Goal: Task Accomplishment & Management: Manage account settings

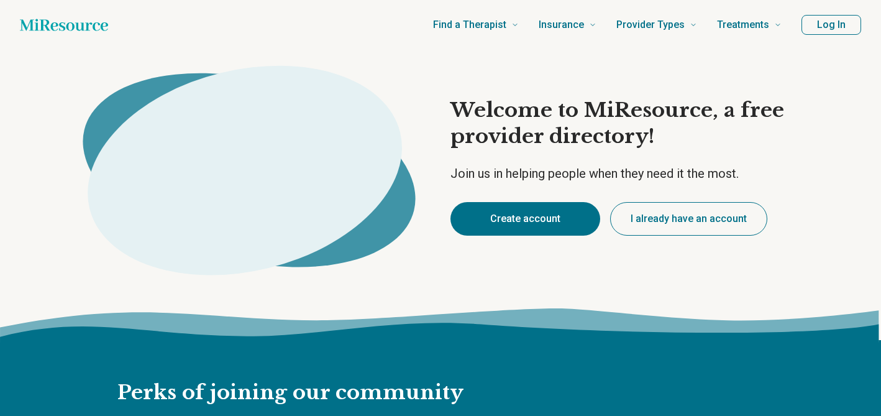
type textarea "*"
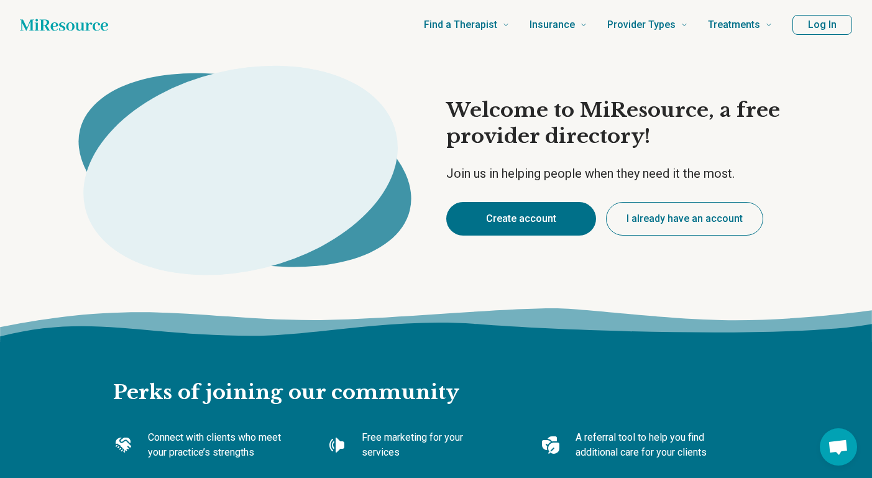
click at [99, 75] on image at bounding box center [99, 75] width 0 height 0
click at [557, 217] on button "Create account" at bounding box center [521, 219] width 150 height 34
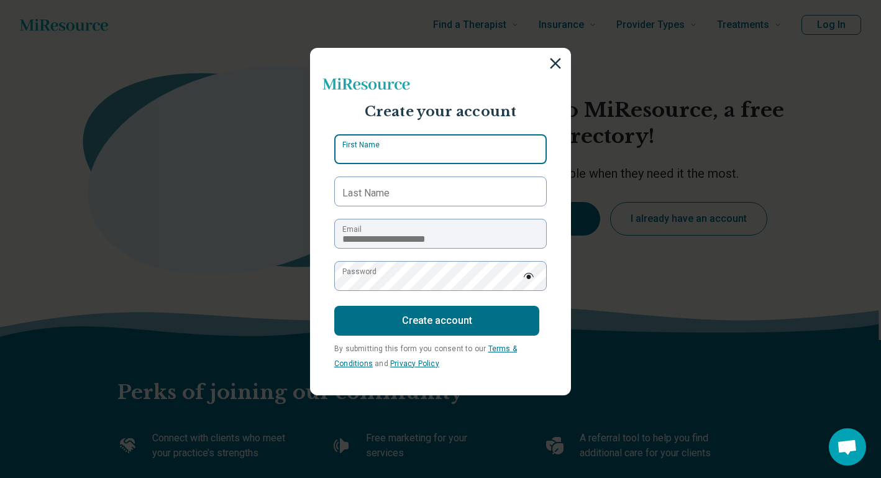
click at [460, 145] on input "First Name" at bounding box center [440, 149] width 212 height 30
type input "******"
type input "*******"
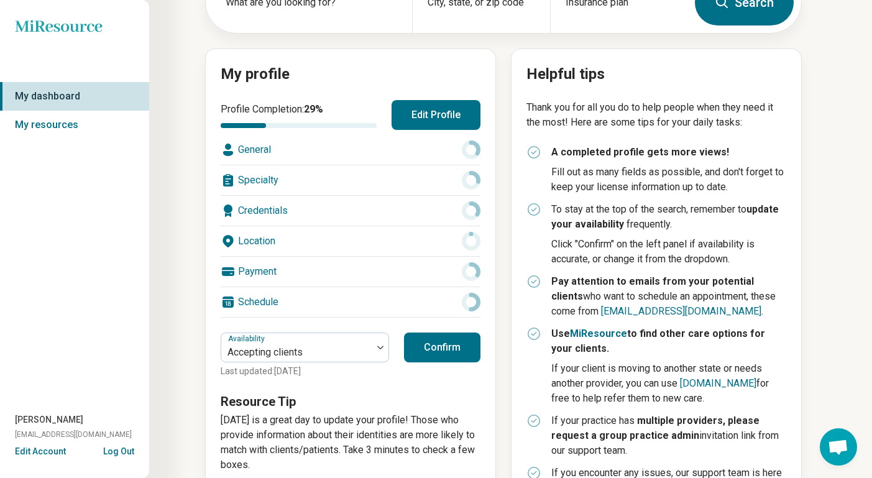
scroll to position [124, 0]
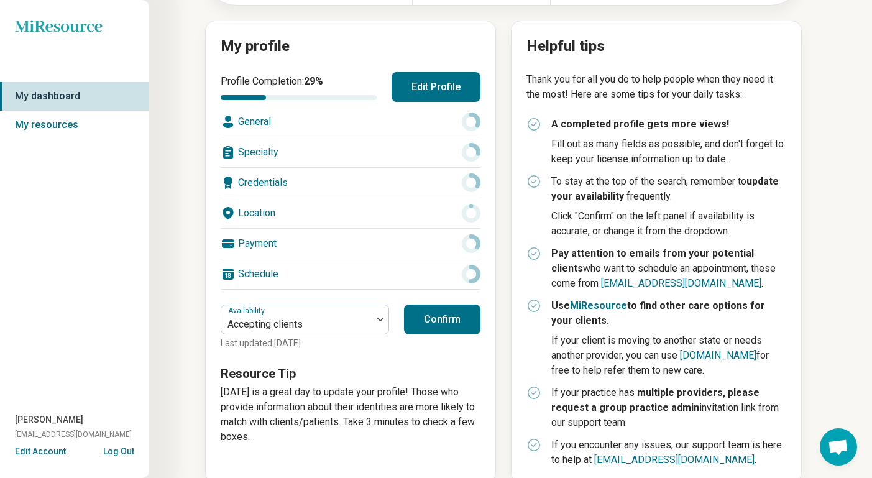
click at [349, 122] on div "General" at bounding box center [351, 122] width 260 height 30
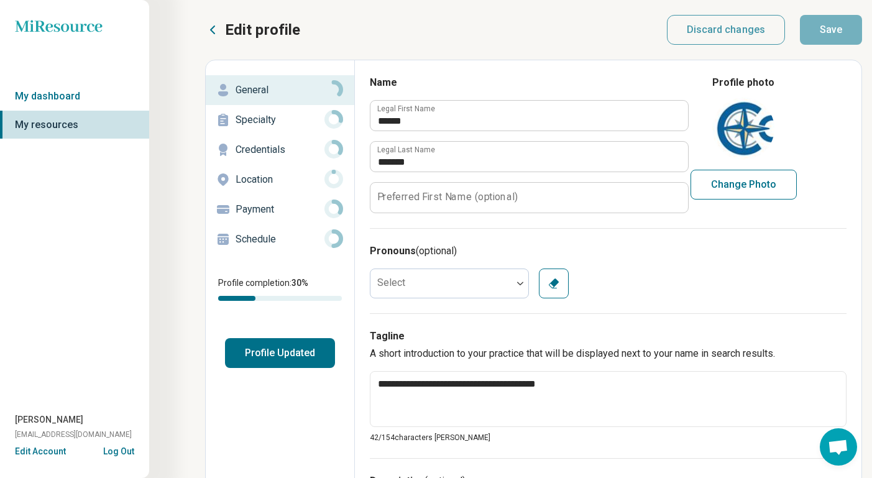
click at [81, 70] on div "Miresource logo My dashboard My resources [PERSON_NAME] [EMAIL_ADDRESS][DOMAIN_…" at bounding box center [74, 239] width 149 height 478
click at [69, 88] on link "My dashboard" at bounding box center [74, 96] width 149 height 29
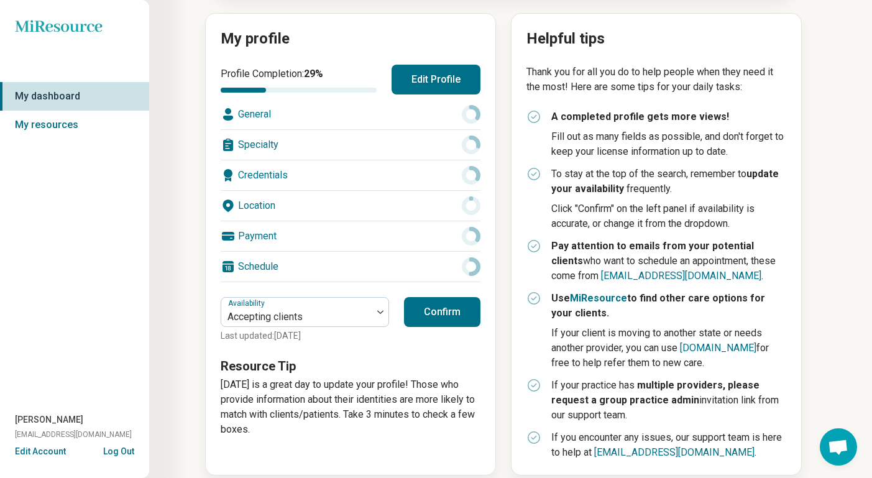
scroll to position [147, 0]
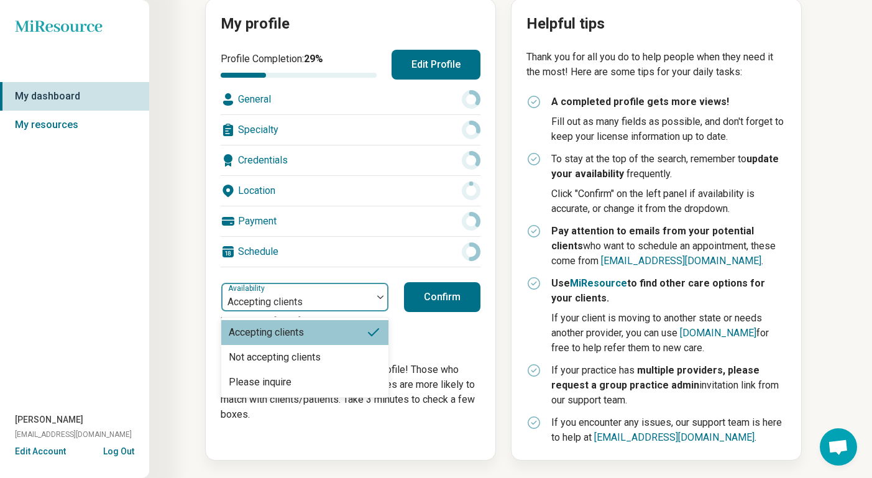
click at [373, 302] on div at bounding box center [380, 297] width 16 height 29
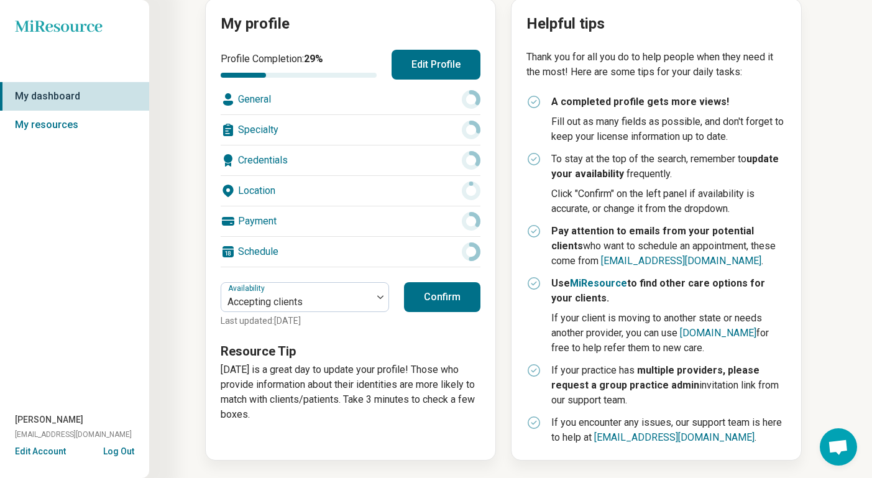
click at [431, 298] on button "Confirm" at bounding box center [442, 297] width 76 height 30
click at [423, 64] on button "Edit Profile" at bounding box center [435, 65] width 89 height 30
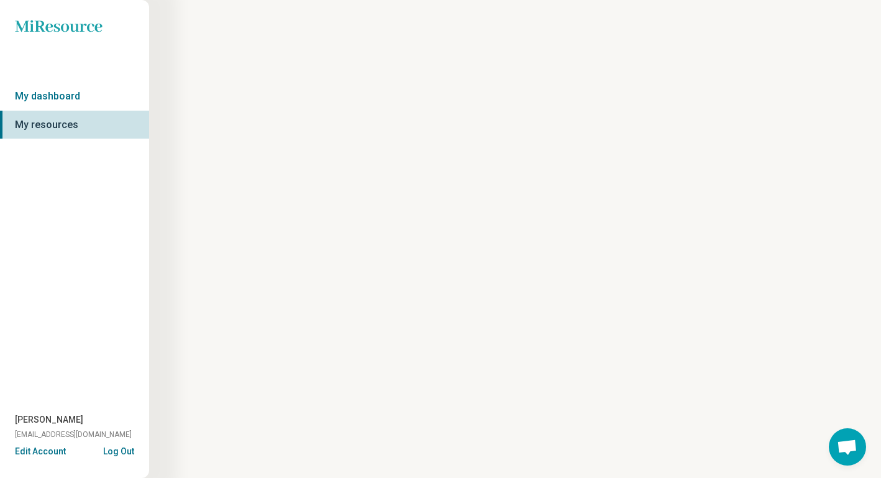
type textarea "*"
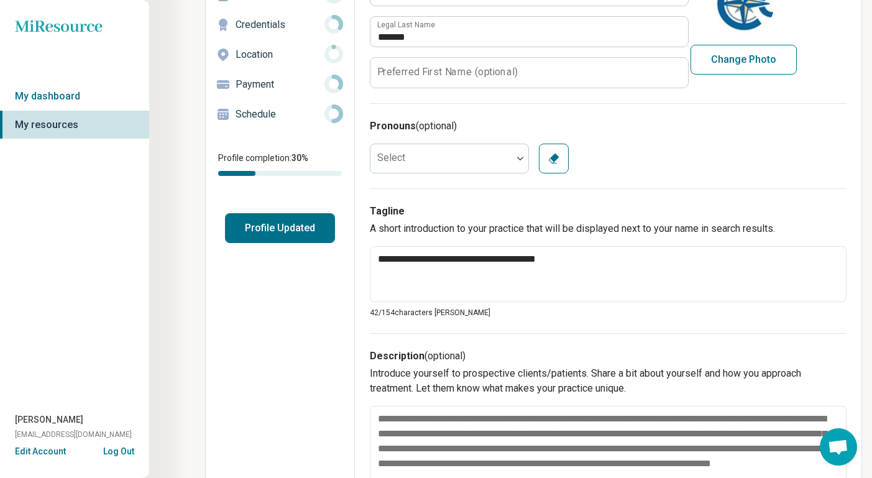
scroll to position [186, 0]
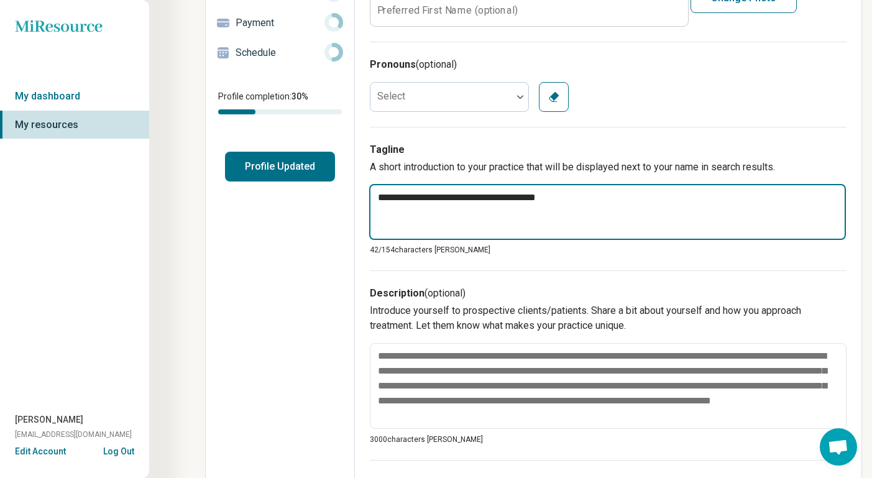
click at [588, 222] on textarea "**********" at bounding box center [607, 212] width 477 height 56
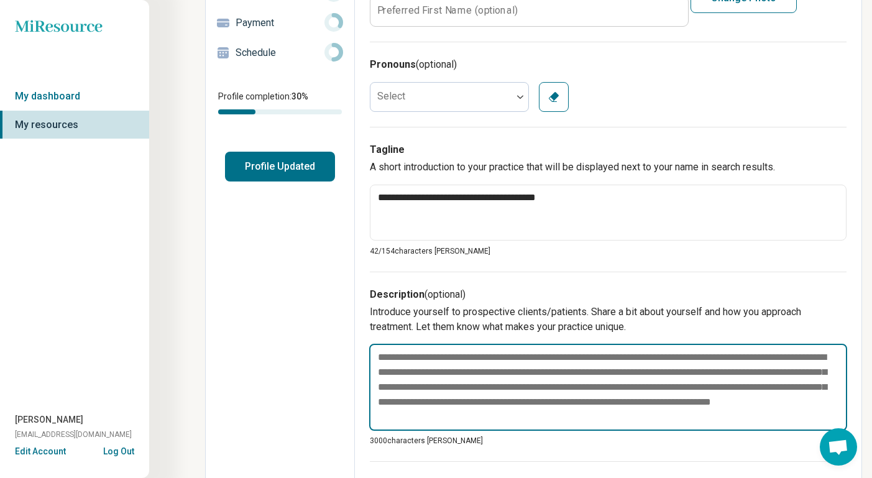
click at [490, 419] on textarea at bounding box center [608, 387] width 478 height 87
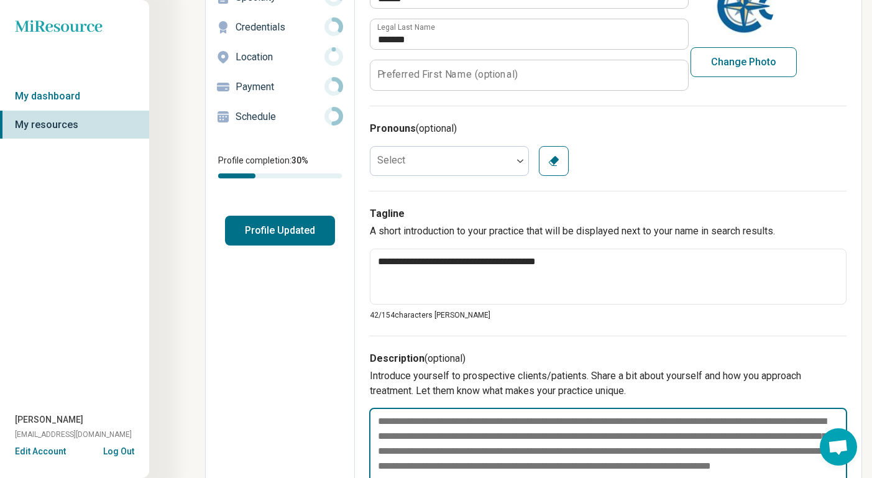
scroll to position [0, 0]
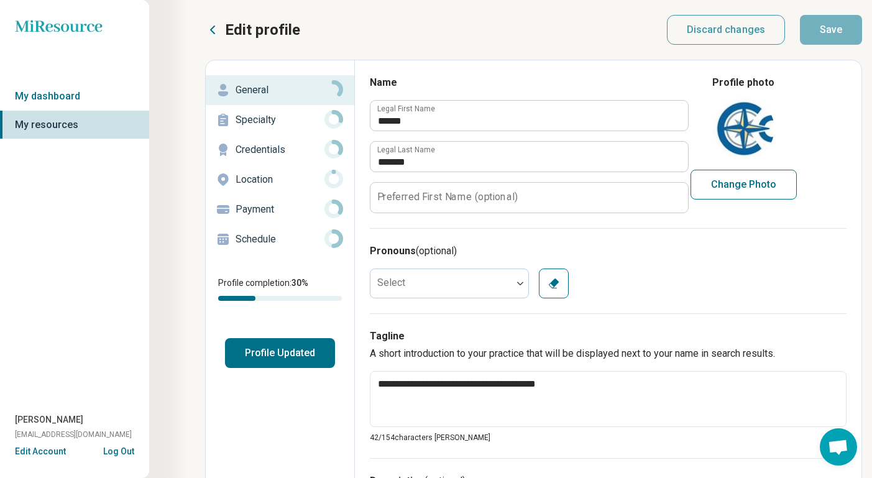
click at [281, 350] on button "Profile Updated" at bounding box center [280, 353] width 110 height 30
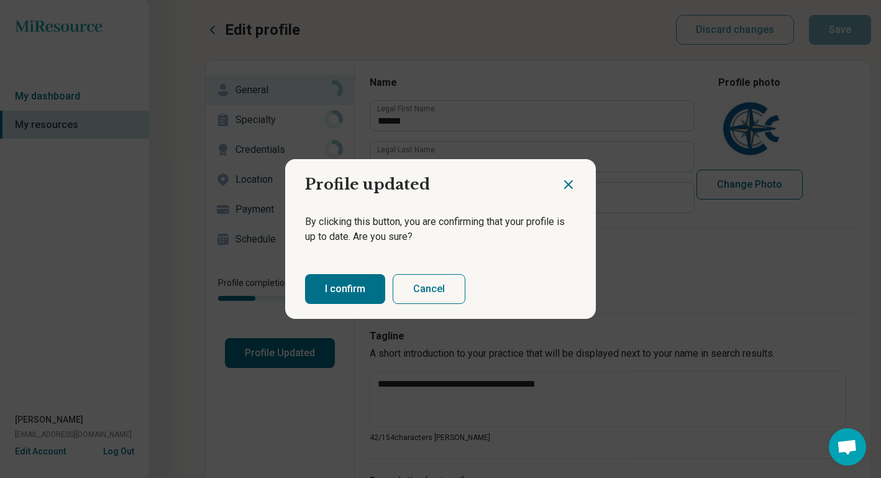
click at [347, 285] on button "I confirm" at bounding box center [345, 289] width 80 height 30
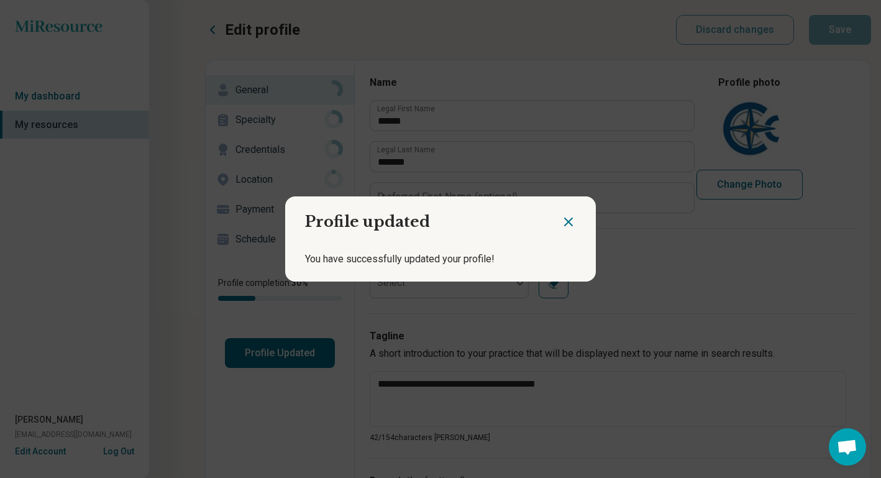
click at [564, 220] on icon "Close dialog" at bounding box center [568, 221] width 15 height 15
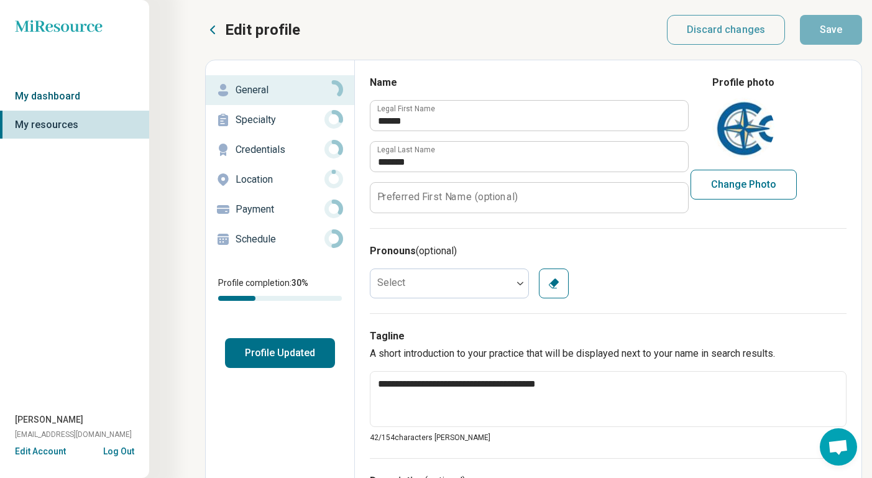
click at [28, 108] on link "My dashboard" at bounding box center [74, 96] width 149 height 29
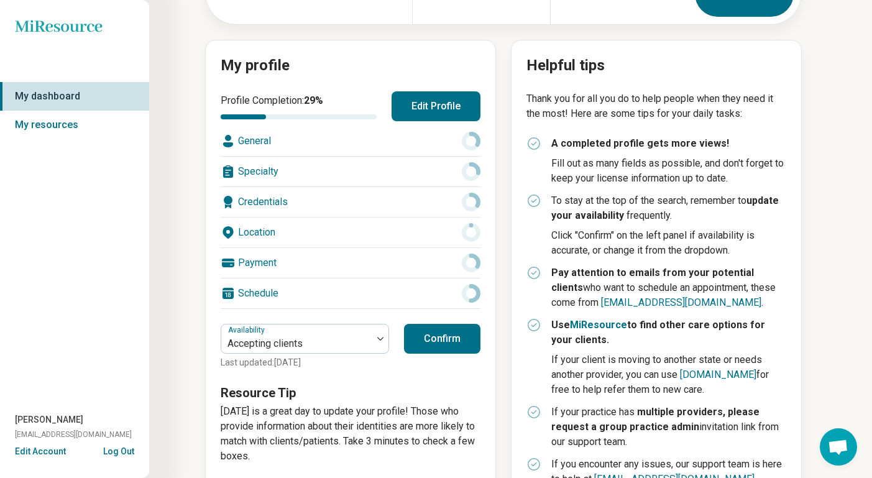
scroll to position [147, 0]
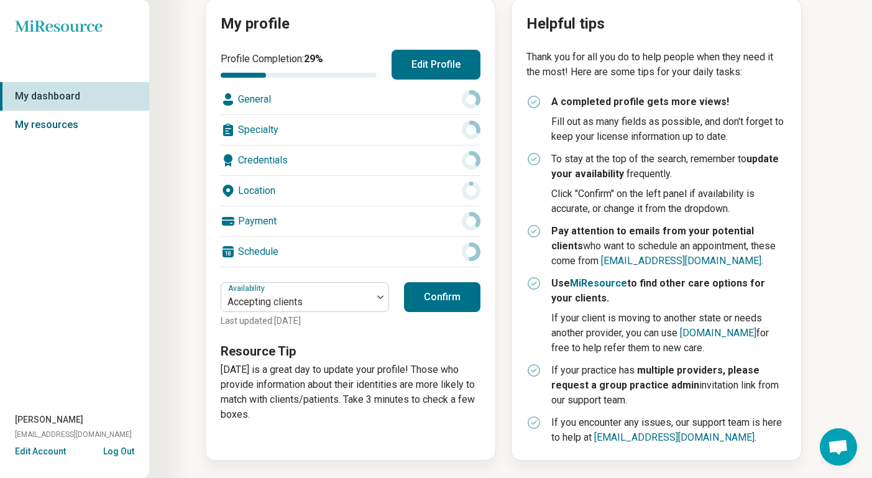
click at [45, 130] on link "My resources" at bounding box center [74, 125] width 149 height 29
